Goal: Find specific page/section: Find specific page/section

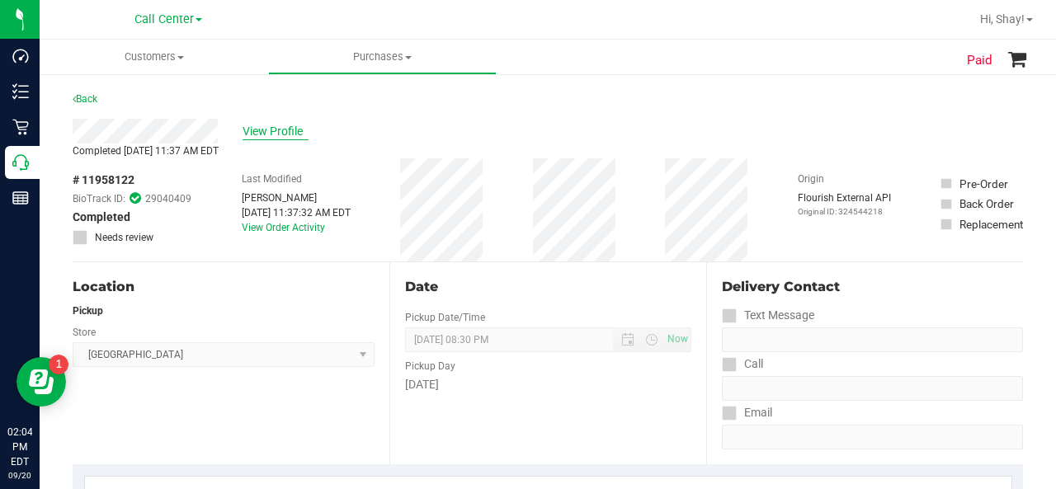
click at [277, 136] on span "View Profile" at bounding box center [276, 131] width 66 height 17
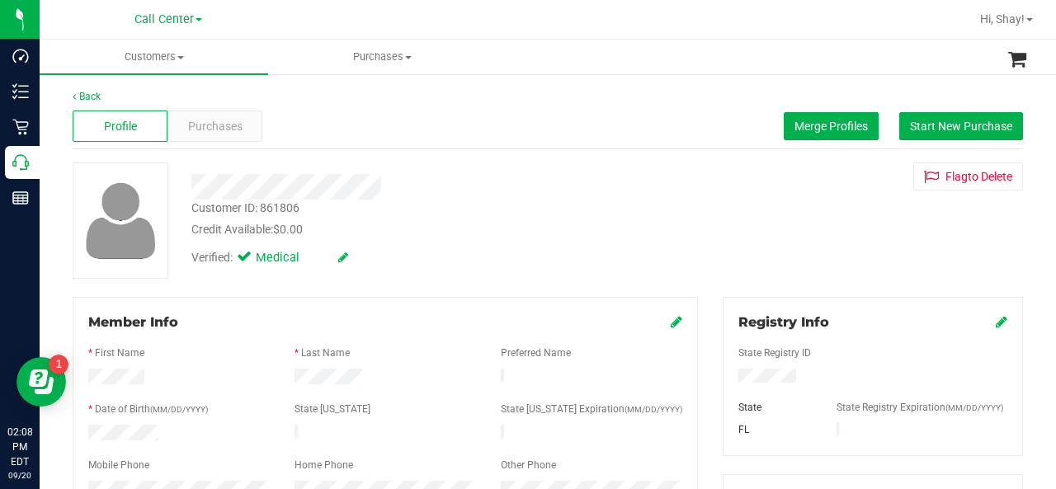
click at [768, 384] on div at bounding box center [873, 378] width 294 height 18
